Goal: Check status: Check status

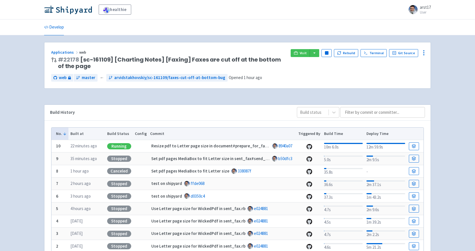
click at [261, 96] on div "Applications web # 22178 [sc-161109] [Charting Notes] [Faxing] Faxes are cut of…" at bounding box center [237, 160] width 386 height 237
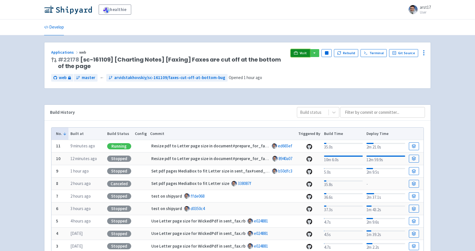
click at [305, 52] on span "Visit" at bounding box center [302, 53] width 7 height 5
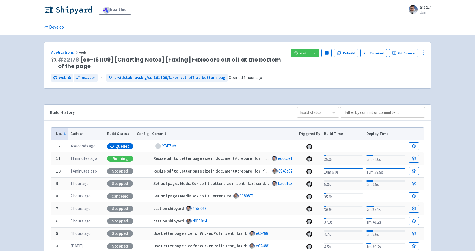
click at [411, 142] on td at bounding box center [414, 146] width 17 height 12
click at [411, 145] on icon at bounding box center [413, 146] width 4 height 4
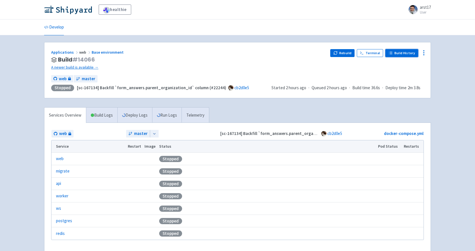
click at [398, 55] on link "Build History" at bounding box center [401, 53] width 33 height 8
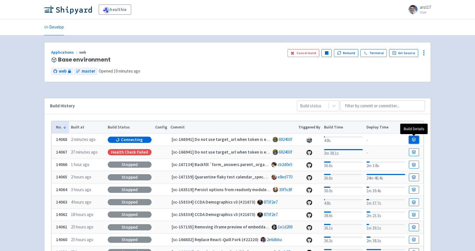
click at [408, 140] on link at bounding box center [413, 140] width 10 height 8
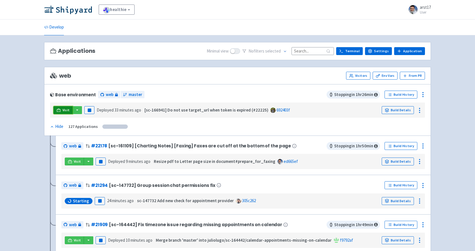
click at [63, 108] on span "Visit" at bounding box center [65, 110] width 7 height 5
click at [403, 111] on link "Build Details" at bounding box center [397, 110] width 32 height 8
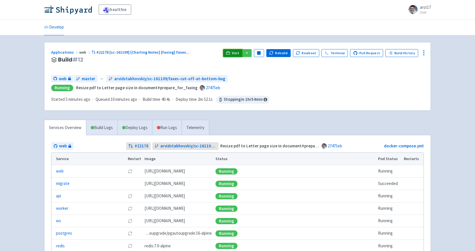
click at [230, 52] on icon at bounding box center [228, 52] width 4 height 3
